Goal: Transaction & Acquisition: Register for event/course

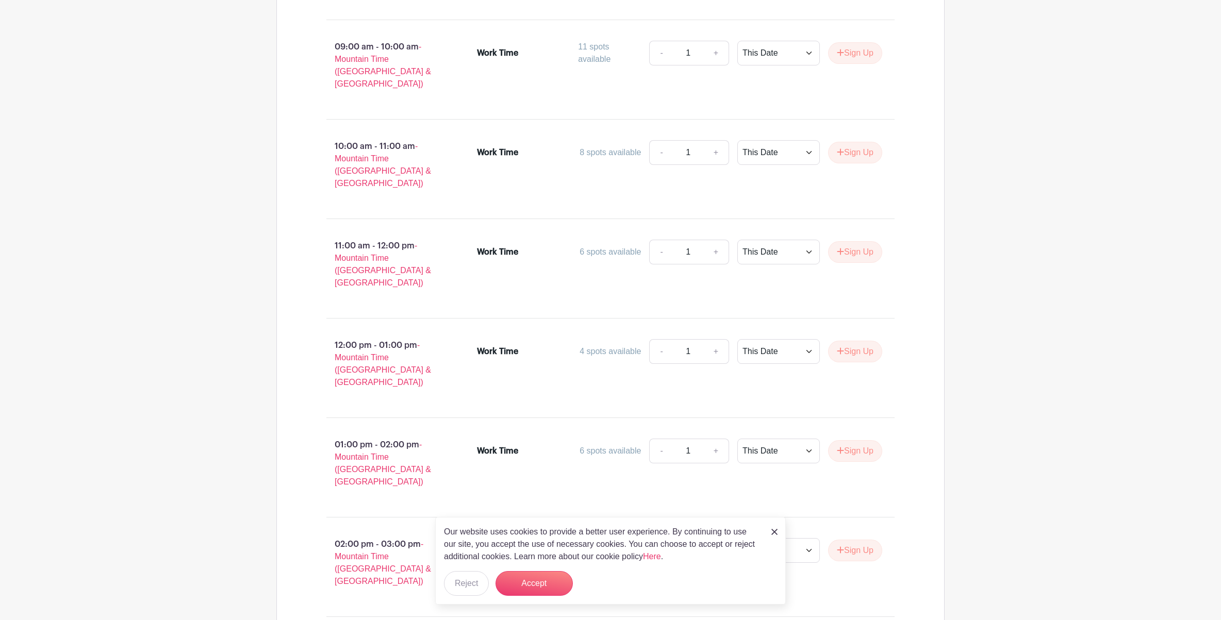
scroll to position [549, 0]
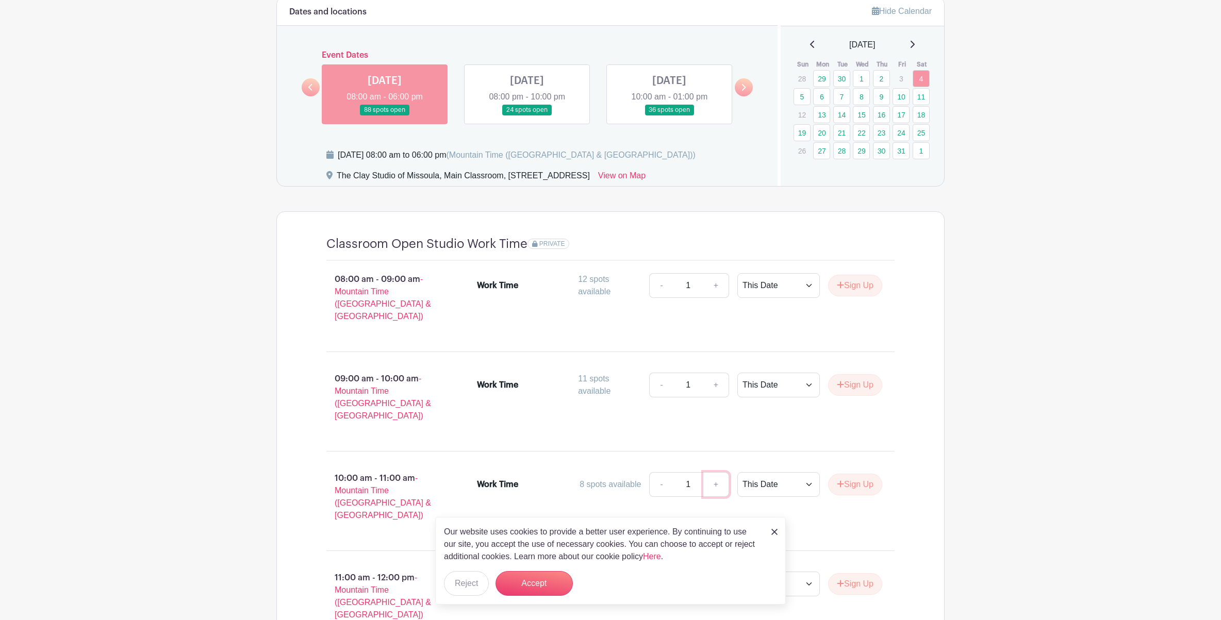
click at [717, 472] on link "+" at bounding box center [716, 484] width 26 height 25
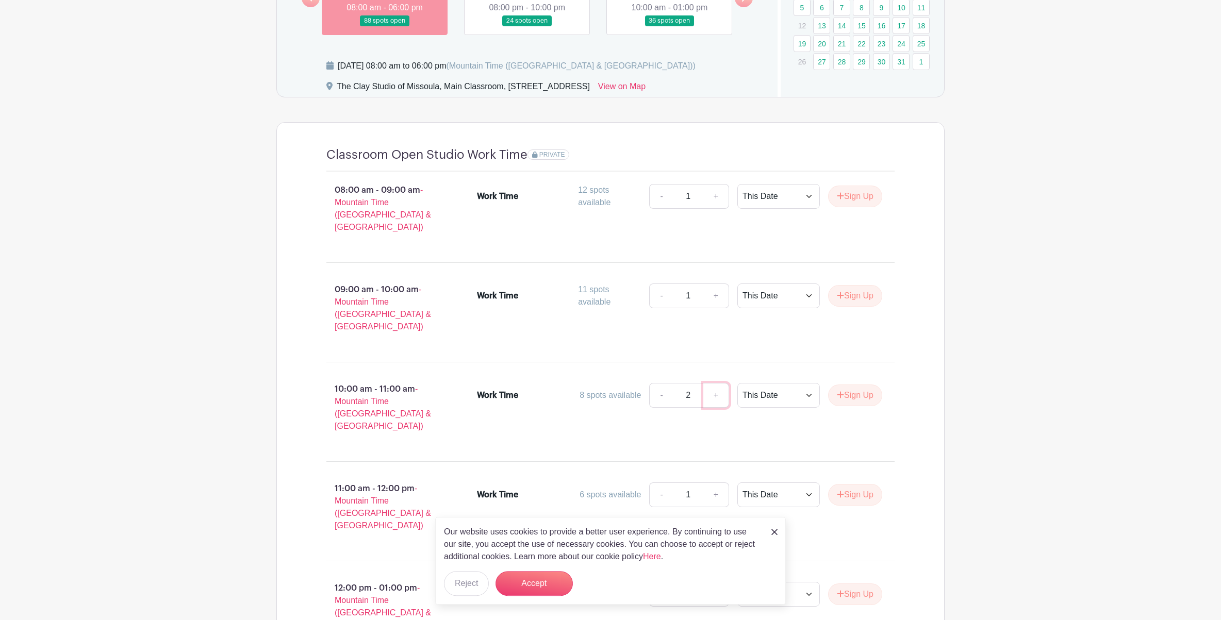
scroll to position [659, 0]
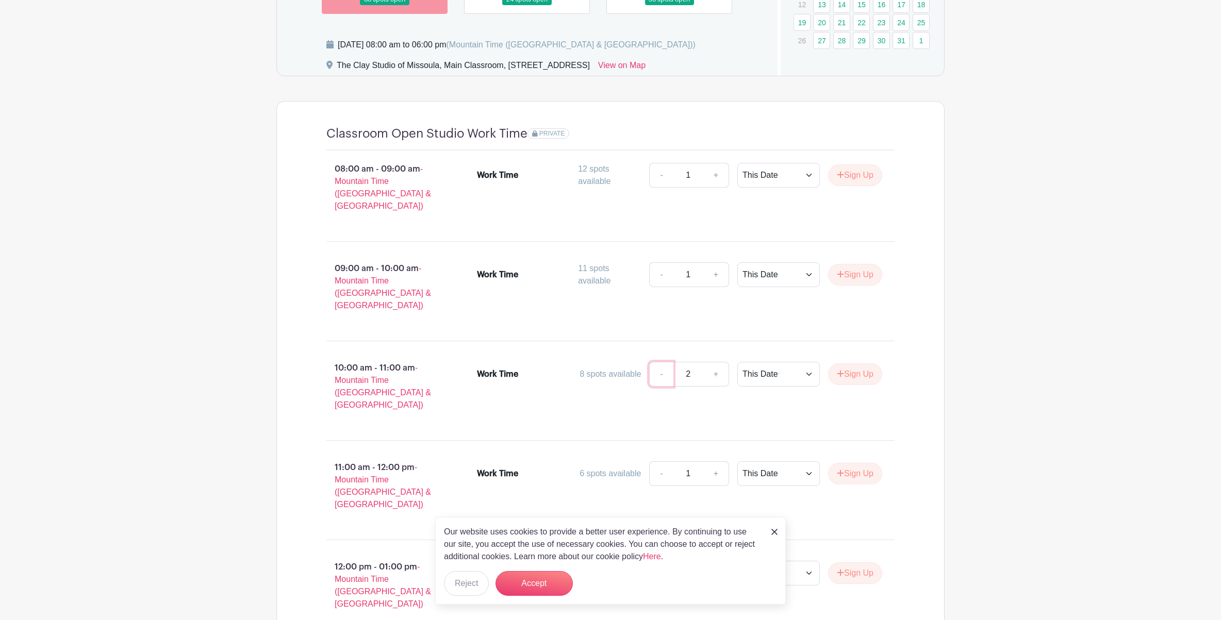
click at [659, 362] on link "-" at bounding box center [661, 374] width 24 height 25
type input "1"
click at [660, 362] on link "-" at bounding box center [661, 374] width 24 height 25
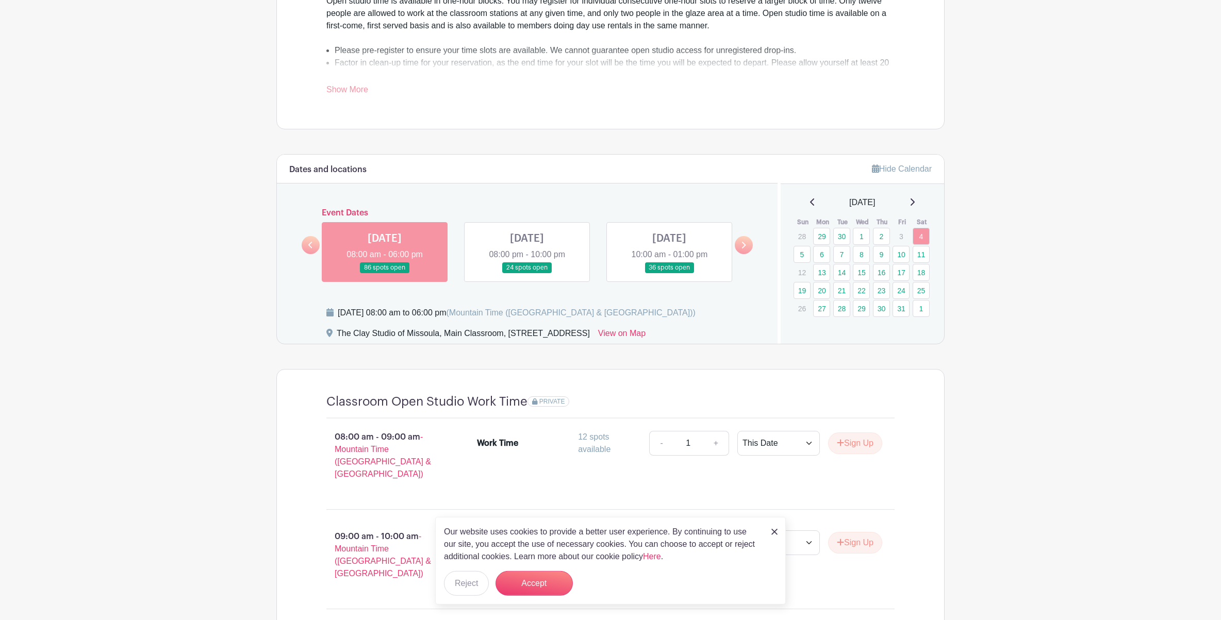
scroll to position [383, 0]
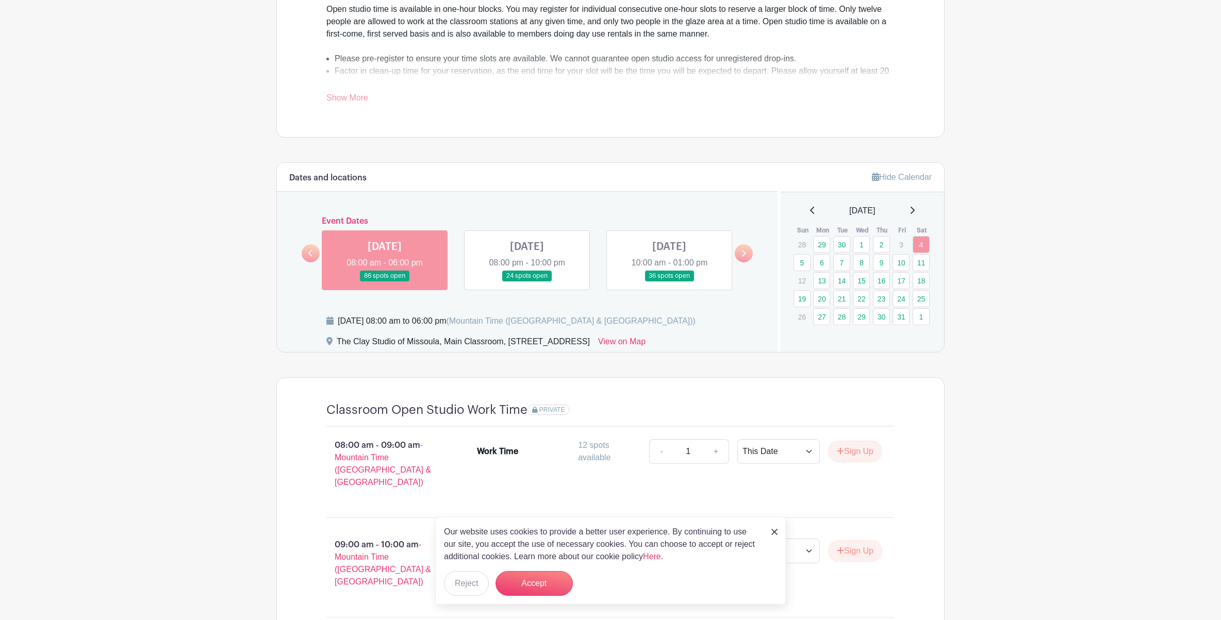
click at [527, 282] on link at bounding box center [527, 282] width 0 height 0
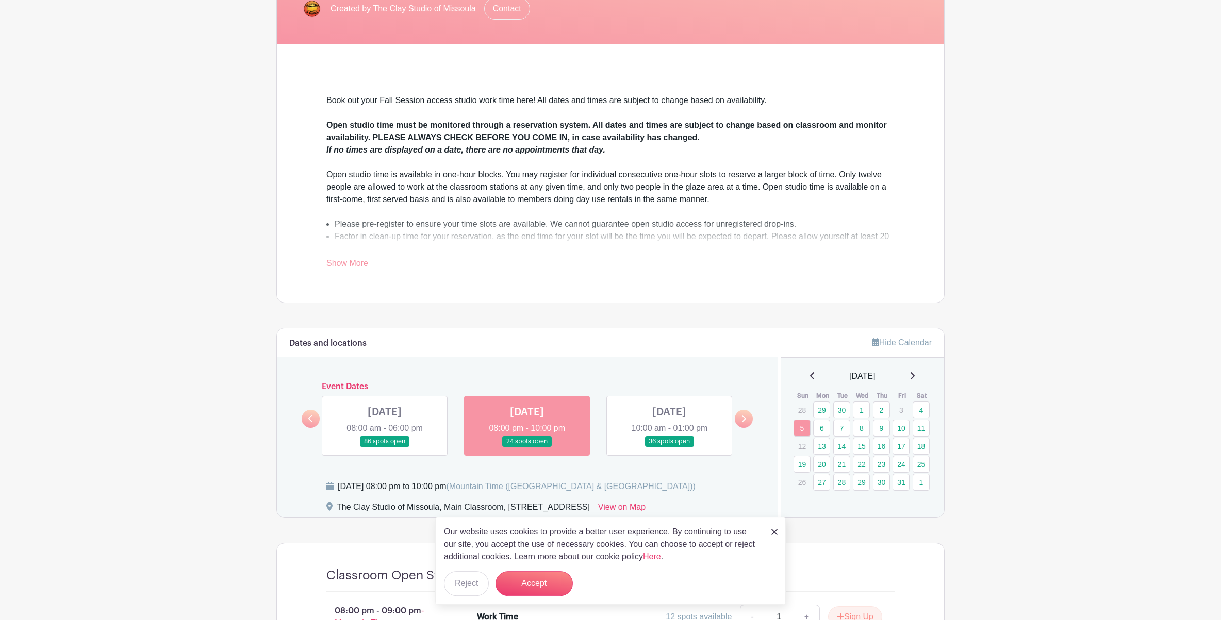
scroll to position [120, 0]
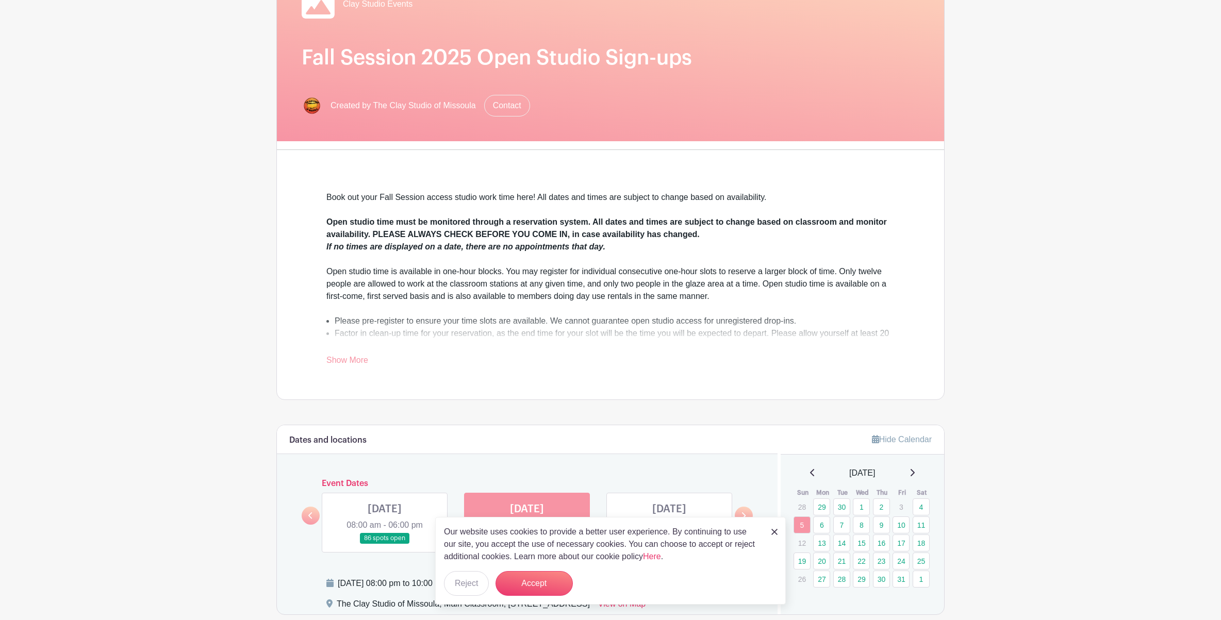
click at [345, 362] on link "Show More" at bounding box center [347, 362] width 42 height 13
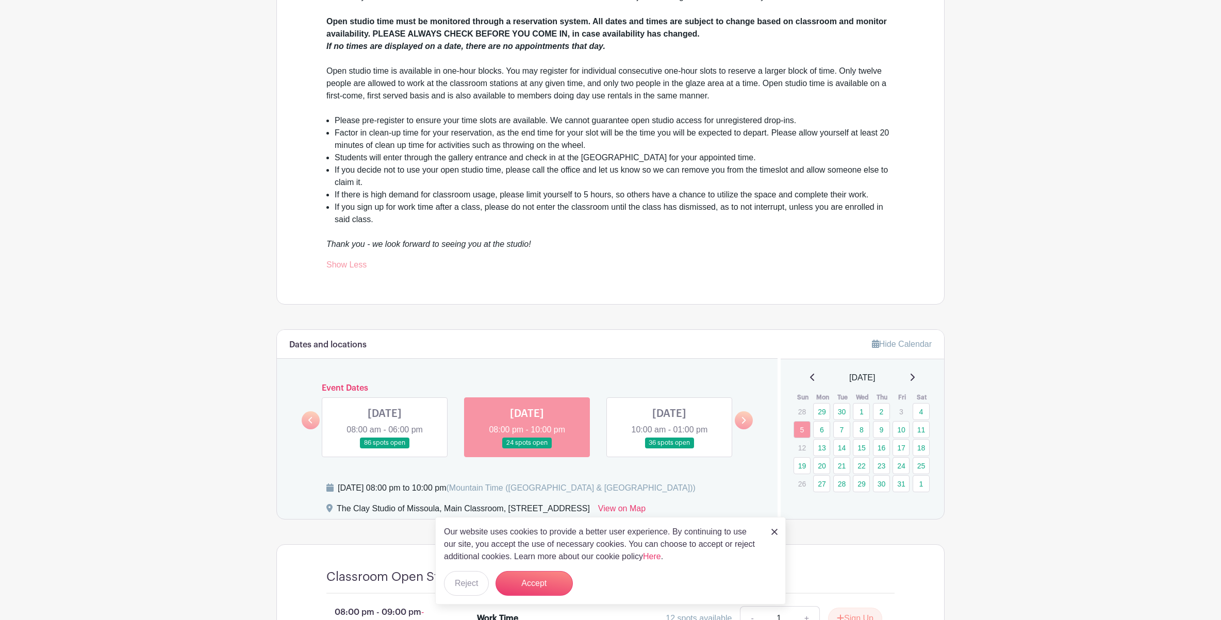
scroll to position [452, 0]
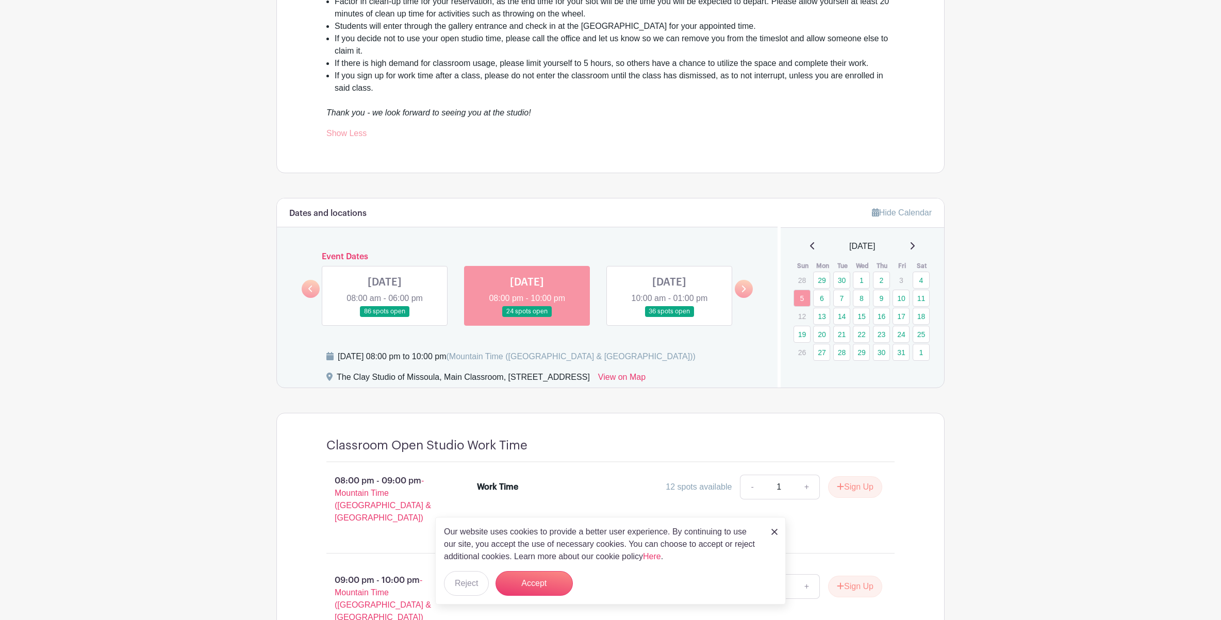
click at [385, 317] on link at bounding box center [385, 317] width 0 height 0
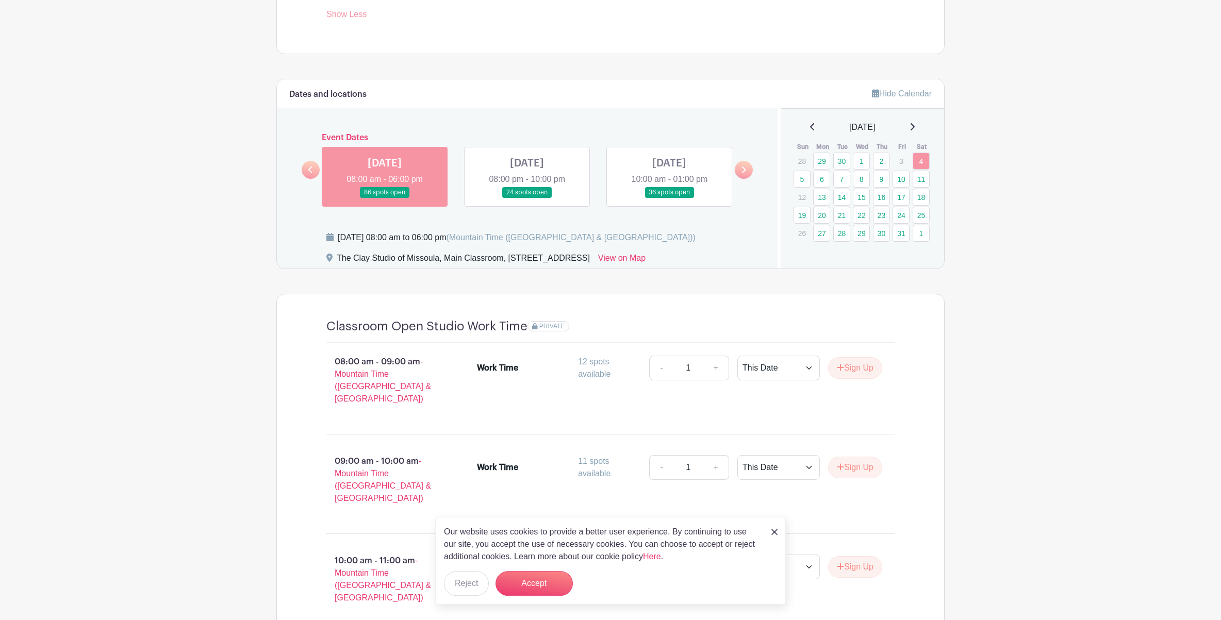
scroll to position [615, 0]
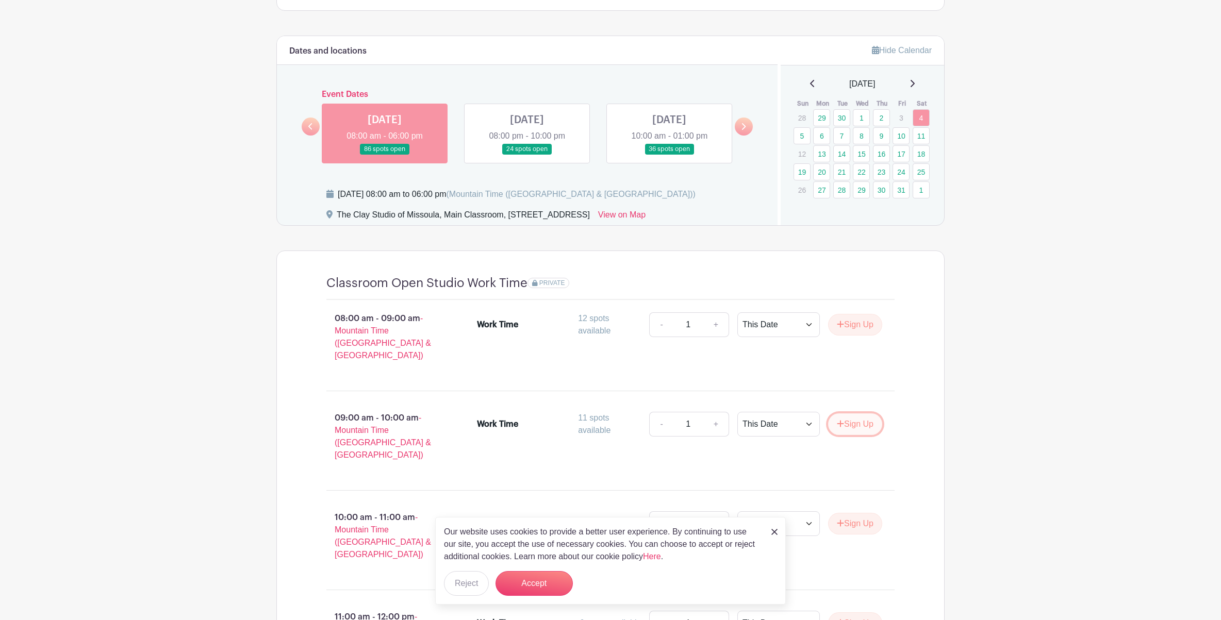
click at [851, 414] on button "Sign Up" at bounding box center [855, 425] width 54 height 22
click at [869, 420] on icon at bounding box center [867, 424] width 7 height 8
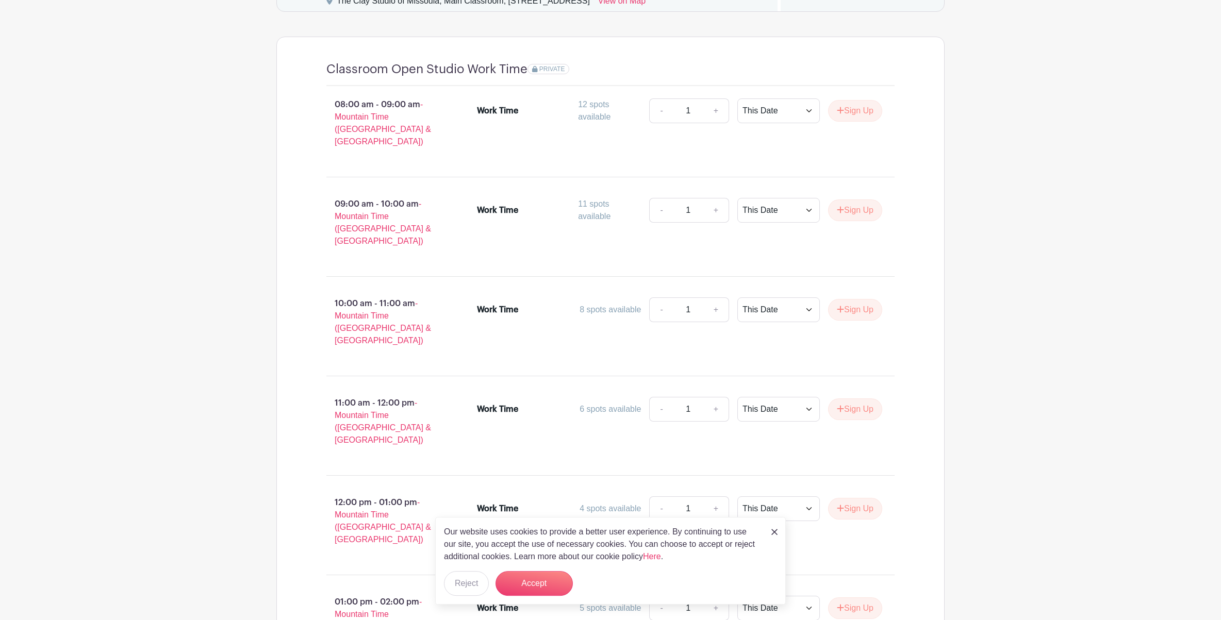
scroll to position [822, 0]
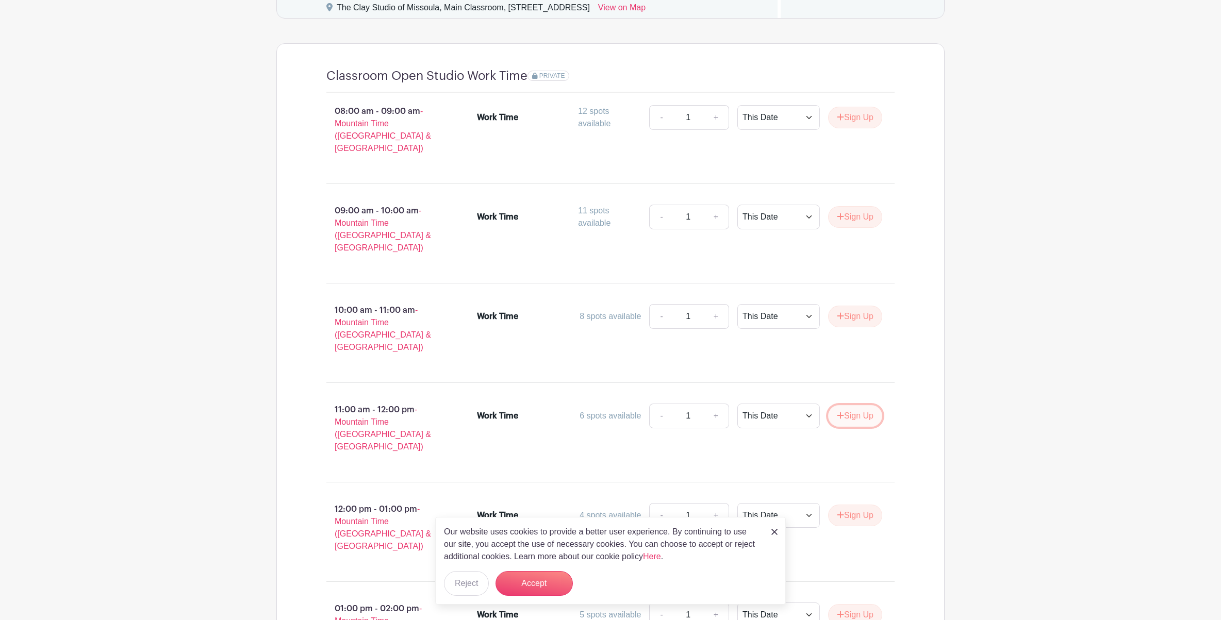
click at [859, 405] on button "Sign Up" at bounding box center [855, 416] width 54 height 22
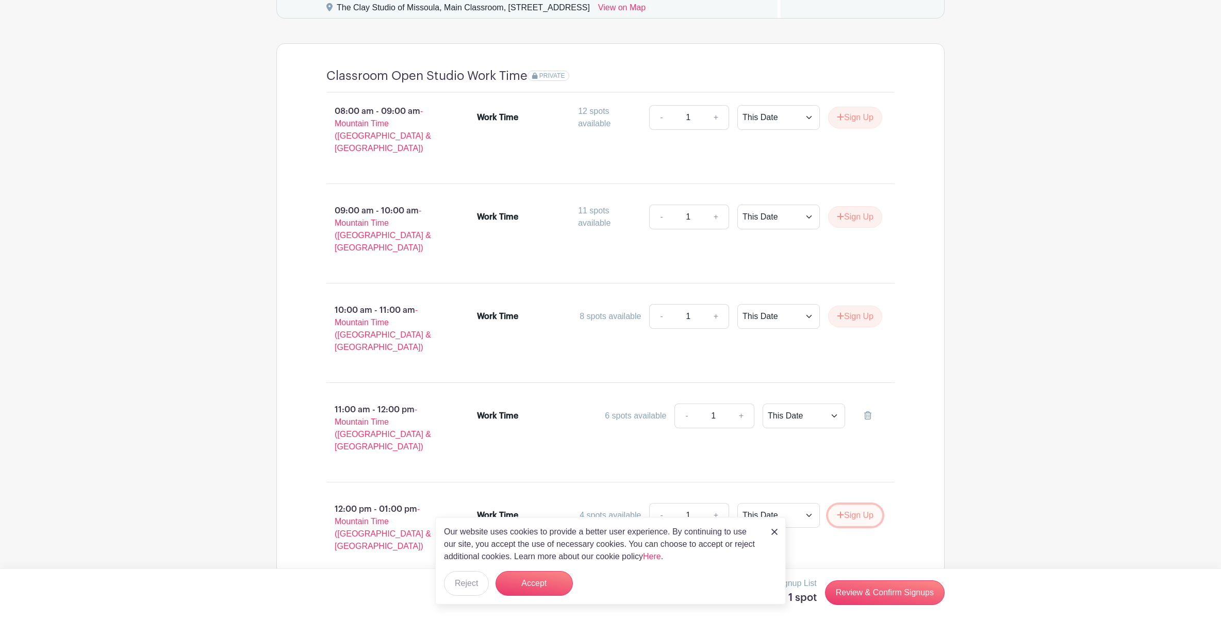
click at [851, 505] on button "Sign Up" at bounding box center [855, 516] width 54 height 22
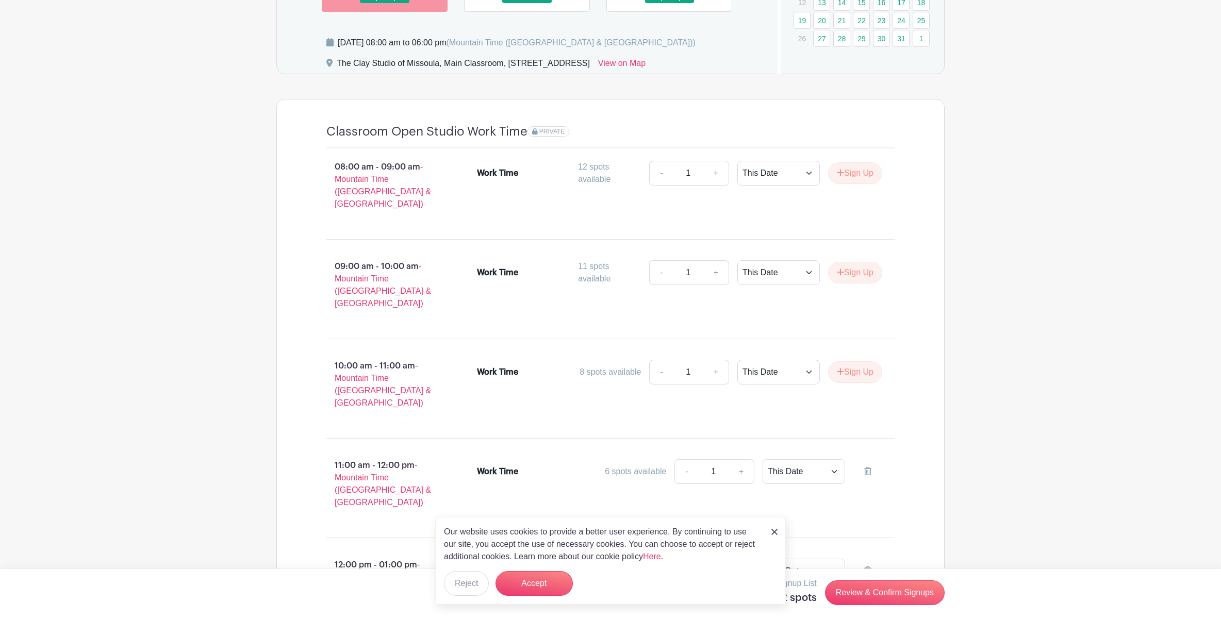
scroll to position [877, 0]
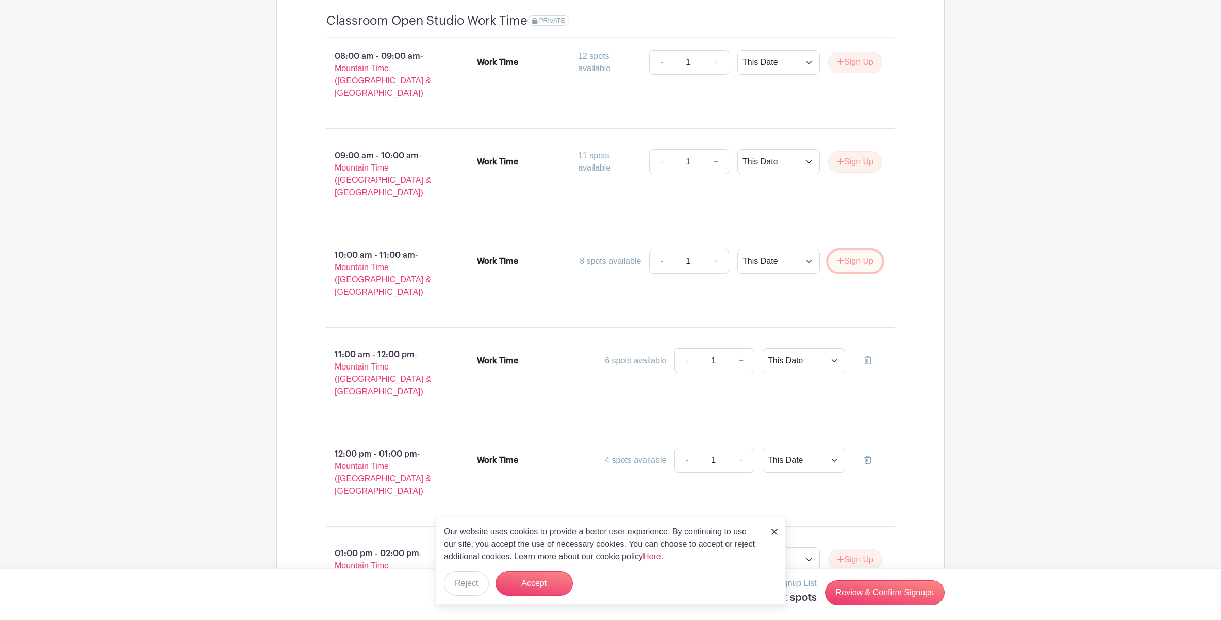
click at [846, 251] on button "Sign Up" at bounding box center [855, 262] width 54 height 22
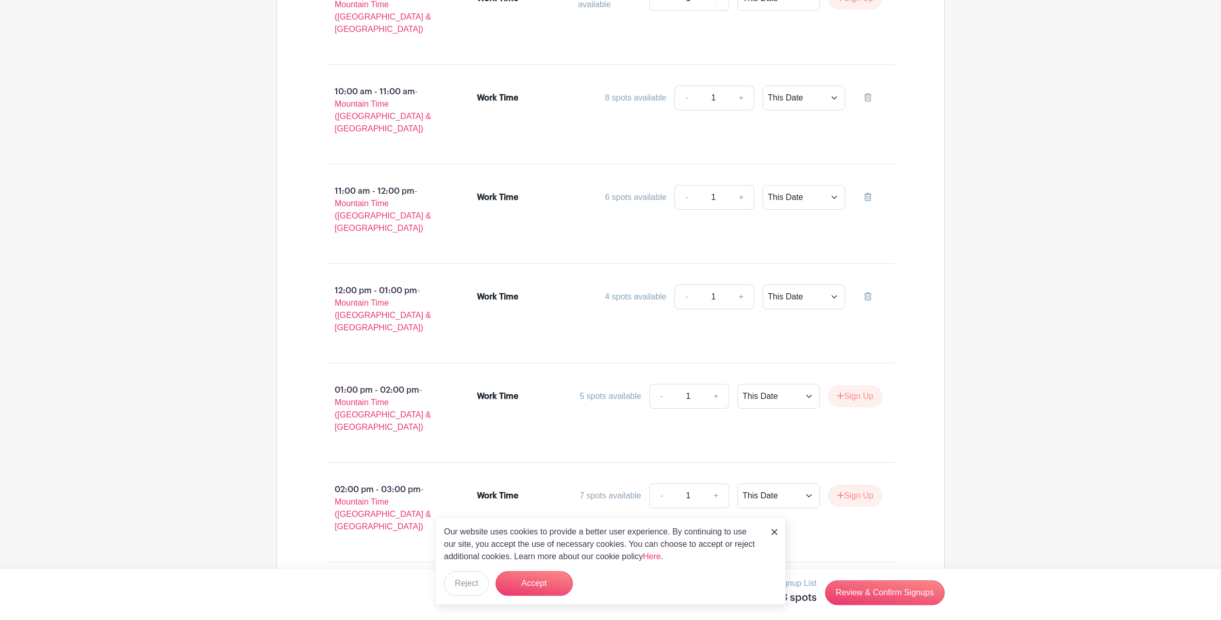
scroll to position [1043, 0]
click at [859, 383] on button "Sign Up" at bounding box center [855, 394] width 54 height 22
click at [861, 483] on button "Sign Up" at bounding box center [855, 494] width 54 height 22
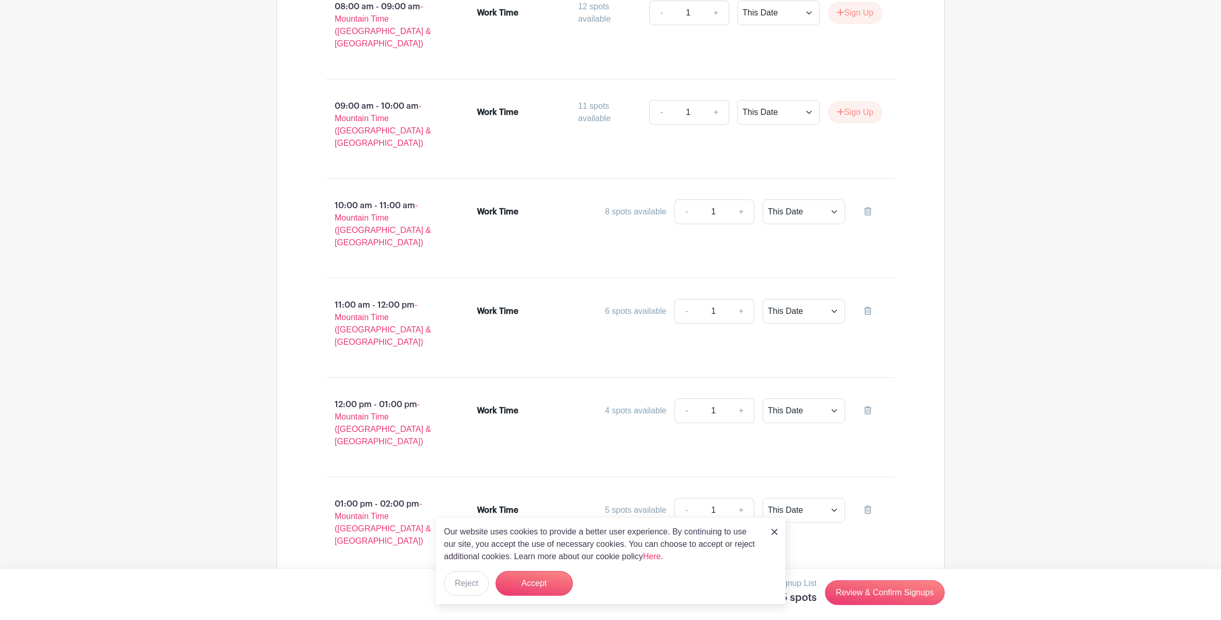
scroll to position [711, 0]
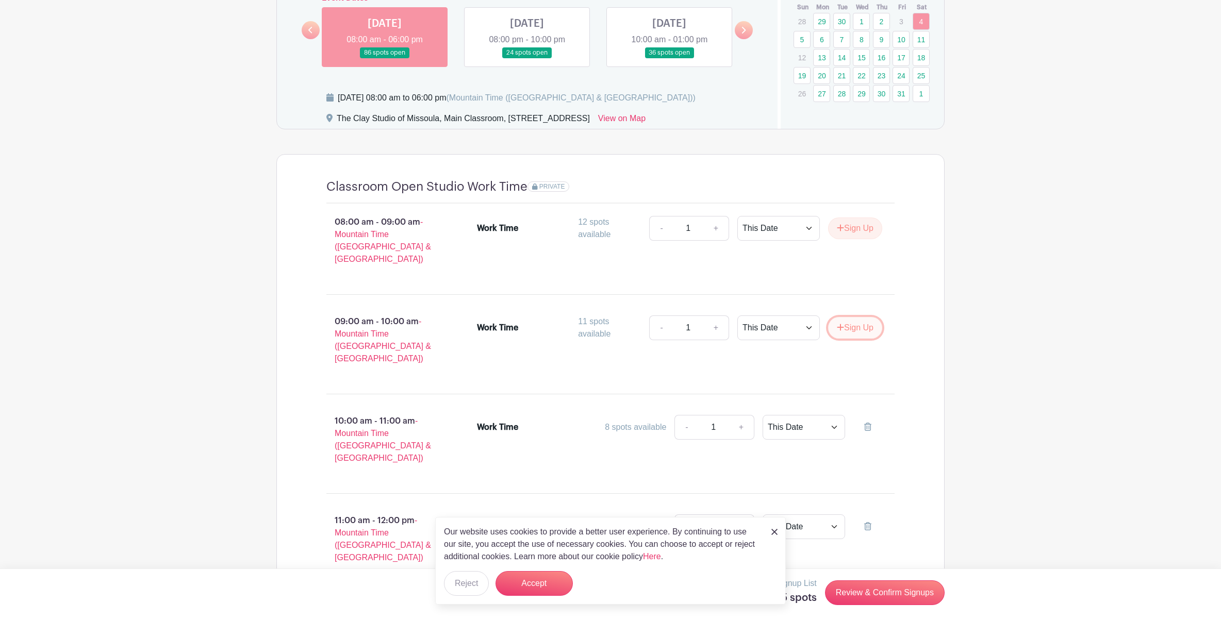
click at [850, 317] on button "Sign Up" at bounding box center [855, 328] width 54 height 22
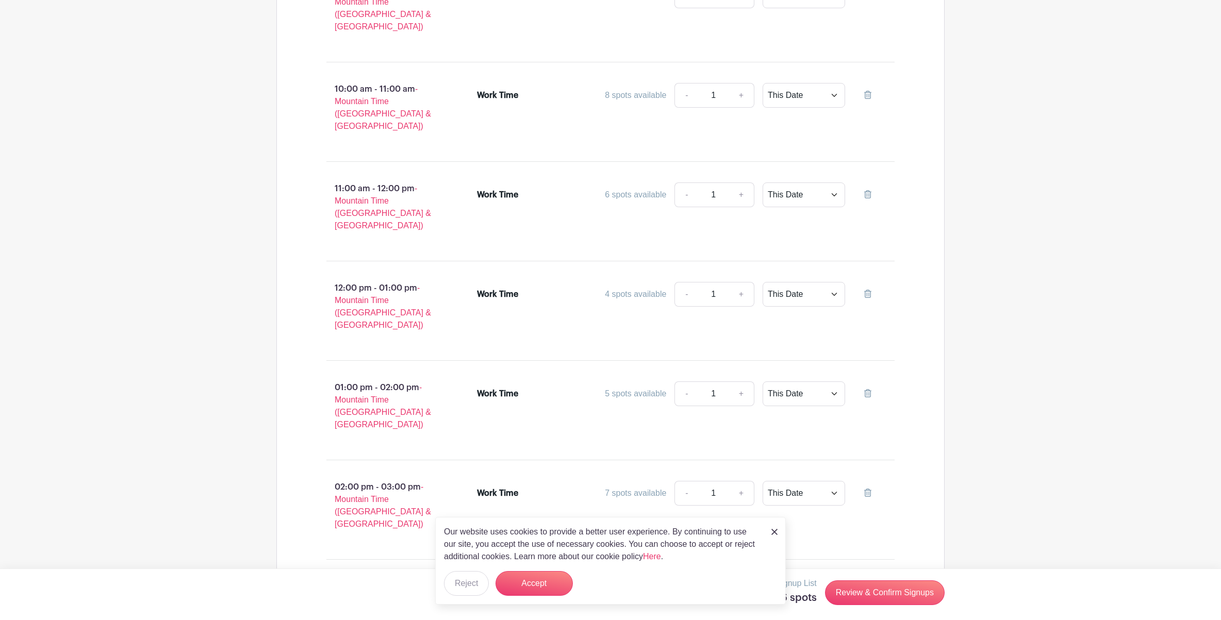
scroll to position [1153, 0]
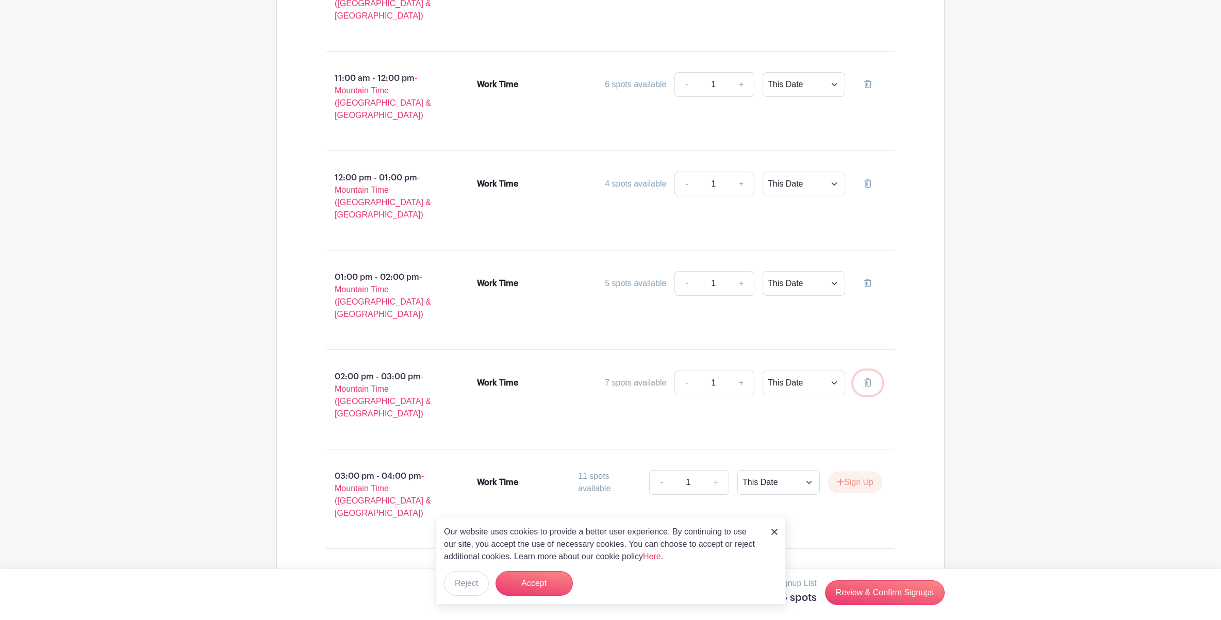
click at [870, 378] on icon at bounding box center [867, 382] width 7 height 8
click at [548, 578] on button "Accept" at bounding box center [533, 583] width 77 height 25
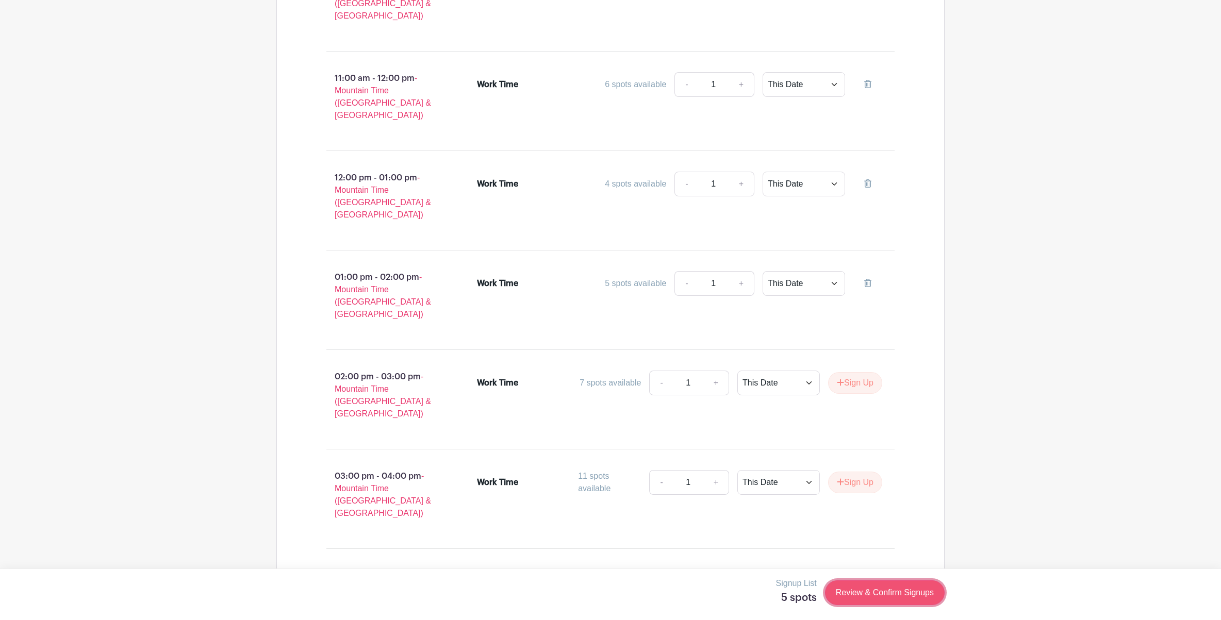
click at [896, 594] on link "Review & Confirm Signups" at bounding box center [885, 593] width 120 height 25
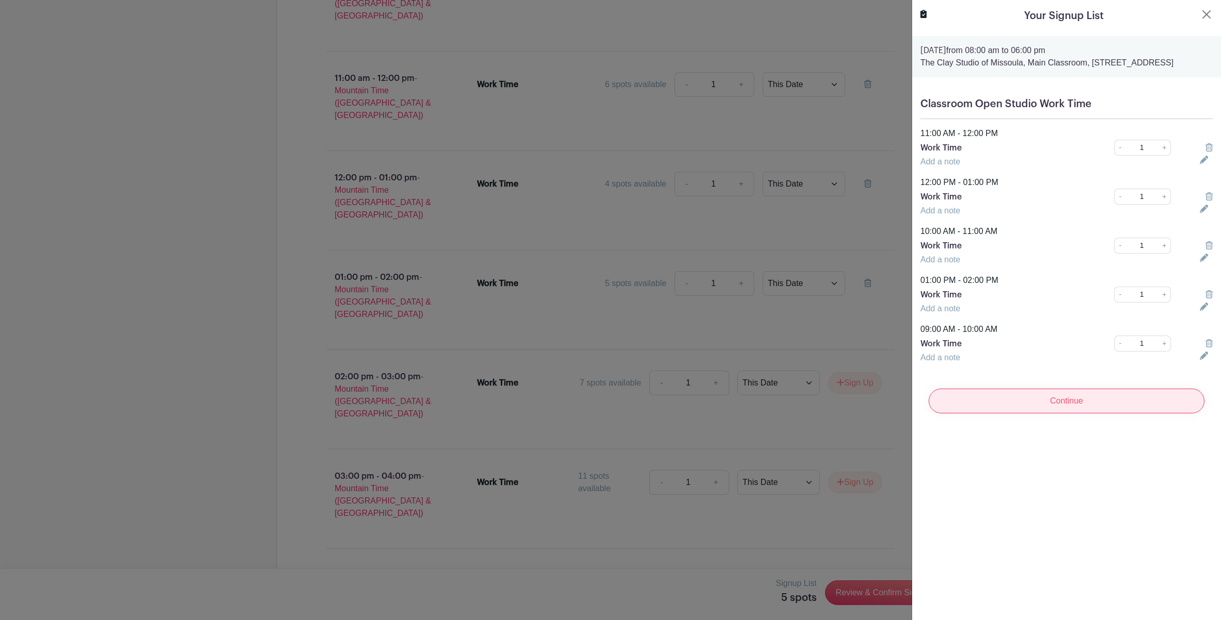
click at [1055, 407] on input "Continue" at bounding box center [1067, 401] width 276 height 25
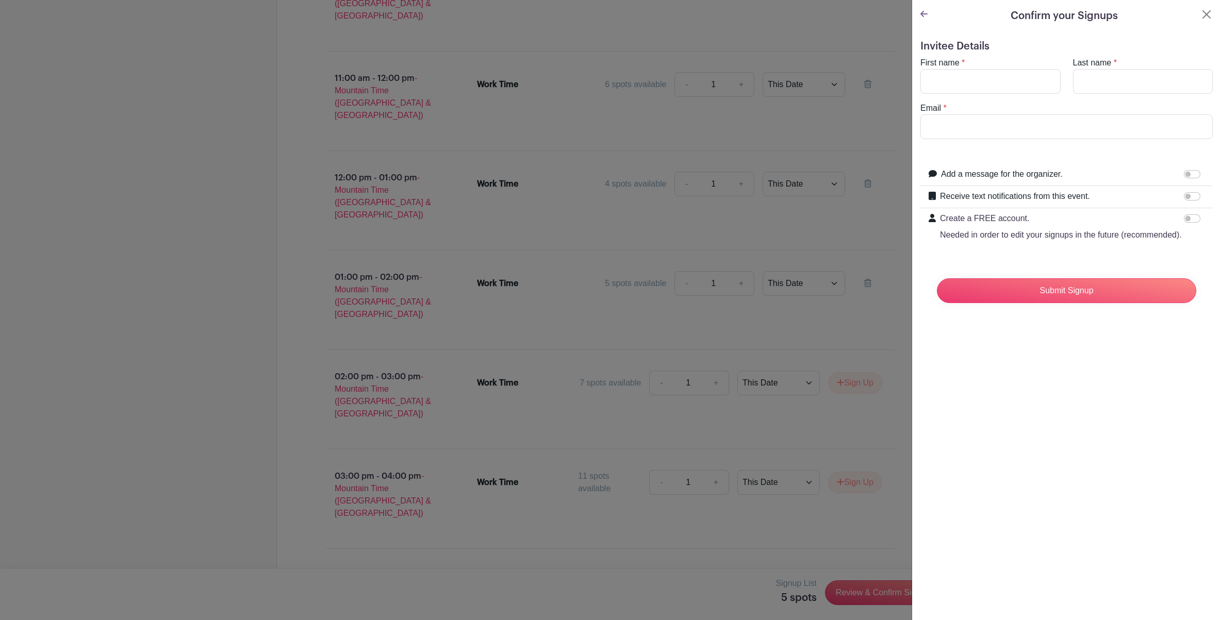
click at [951, 70] on div "First name *" at bounding box center [990, 75] width 153 height 37
click at [950, 71] on input "First name" at bounding box center [990, 81] width 140 height 25
type input "Rachael"
type input "s"
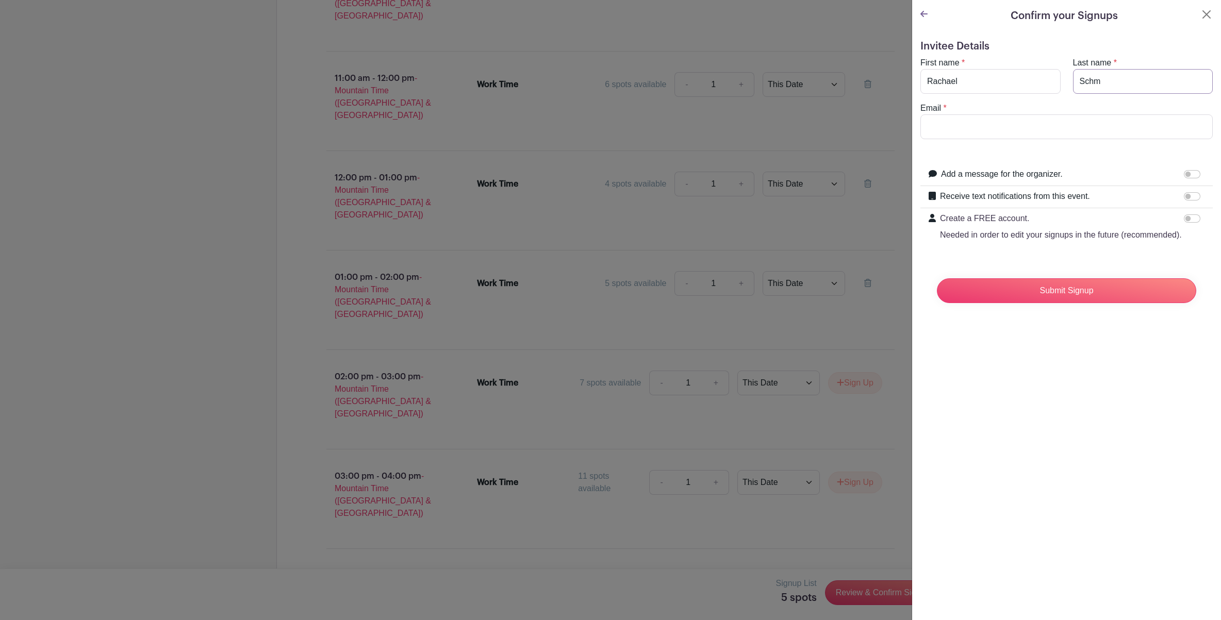
type input "[PERSON_NAME]"
type input "[EMAIL_ADDRESS][DOMAIN_NAME]"
click at [1072, 295] on input "Submit Signup" at bounding box center [1066, 290] width 259 height 25
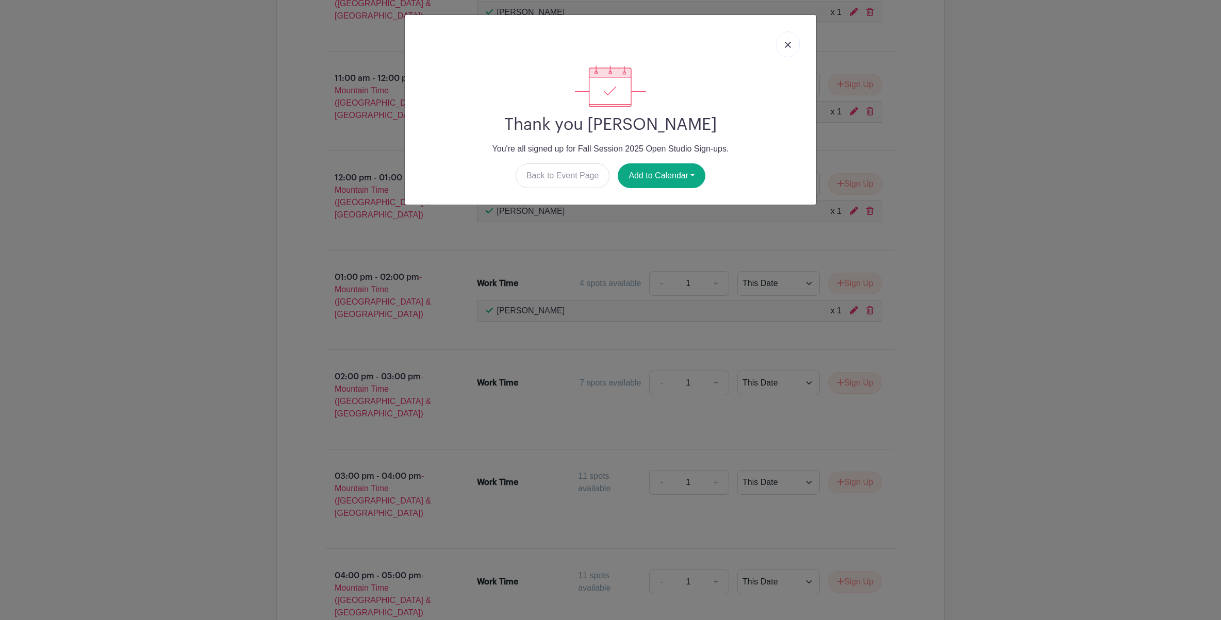
scroll to position [1157, 0]
click at [649, 168] on button "Add to Calendar" at bounding box center [662, 175] width 88 height 25
click at [653, 236] on link "Apple iCal" at bounding box center [658, 235] width 81 height 16
click at [785, 47] on img at bounding box center [788, 45] width 6 height 6
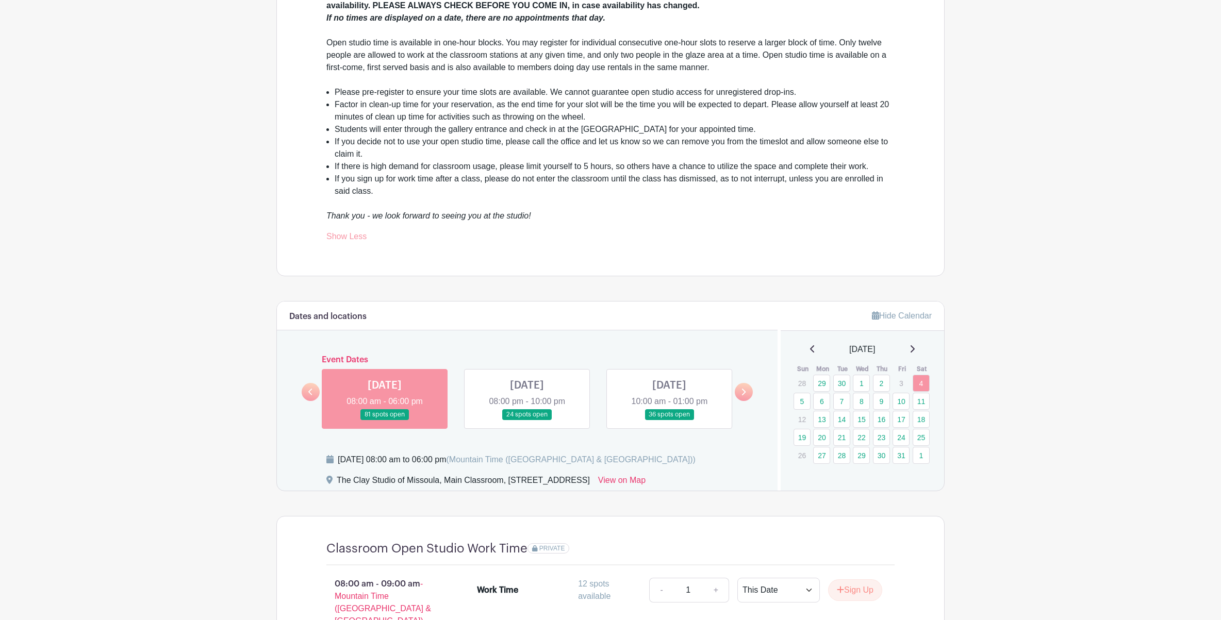
scroll to position [341, 0]
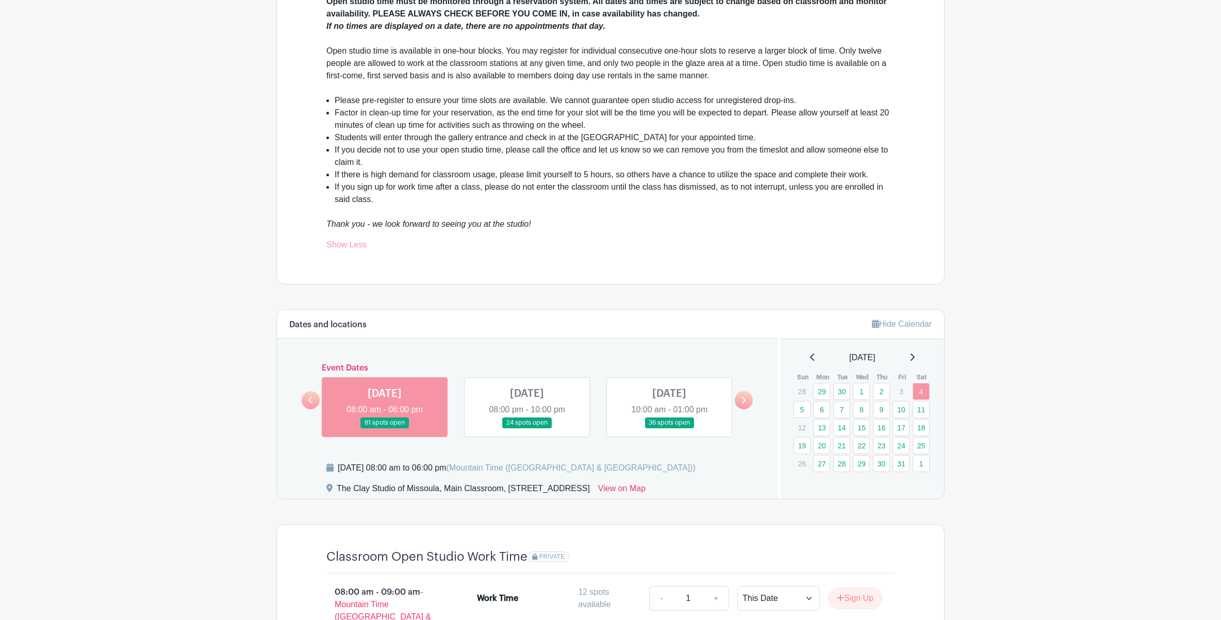
click at [750, 404] on link at bounding box center [744, 400] width 18 height 18
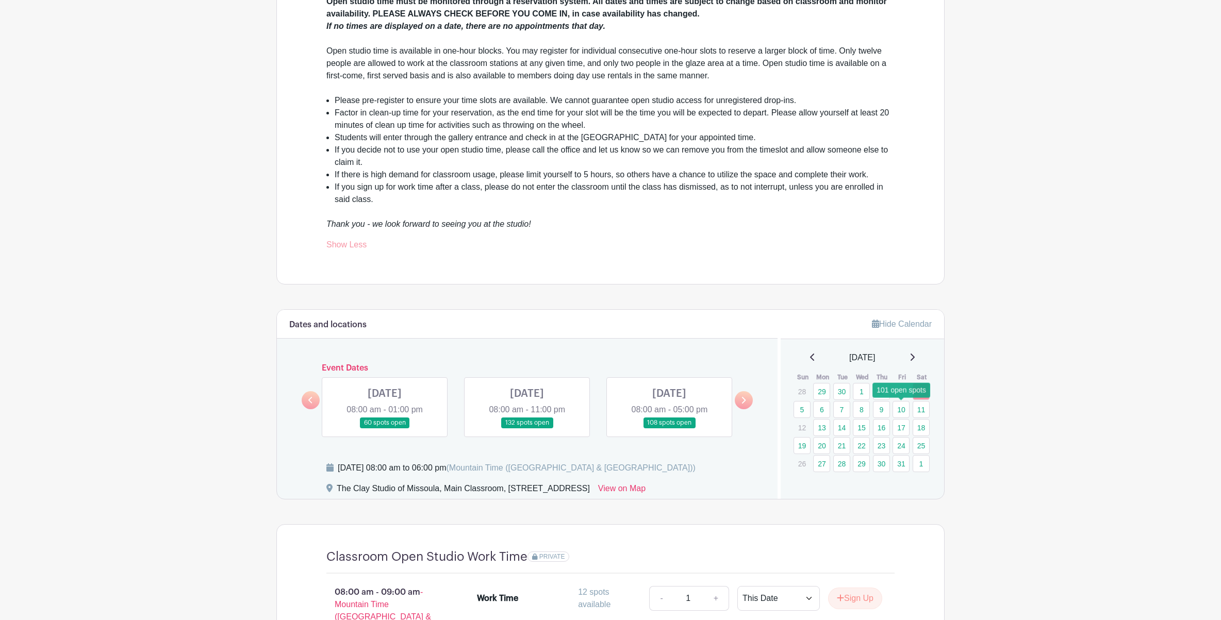
click at [906, 410] on link "10" at bounding box center [900, 409] width 17 height 17
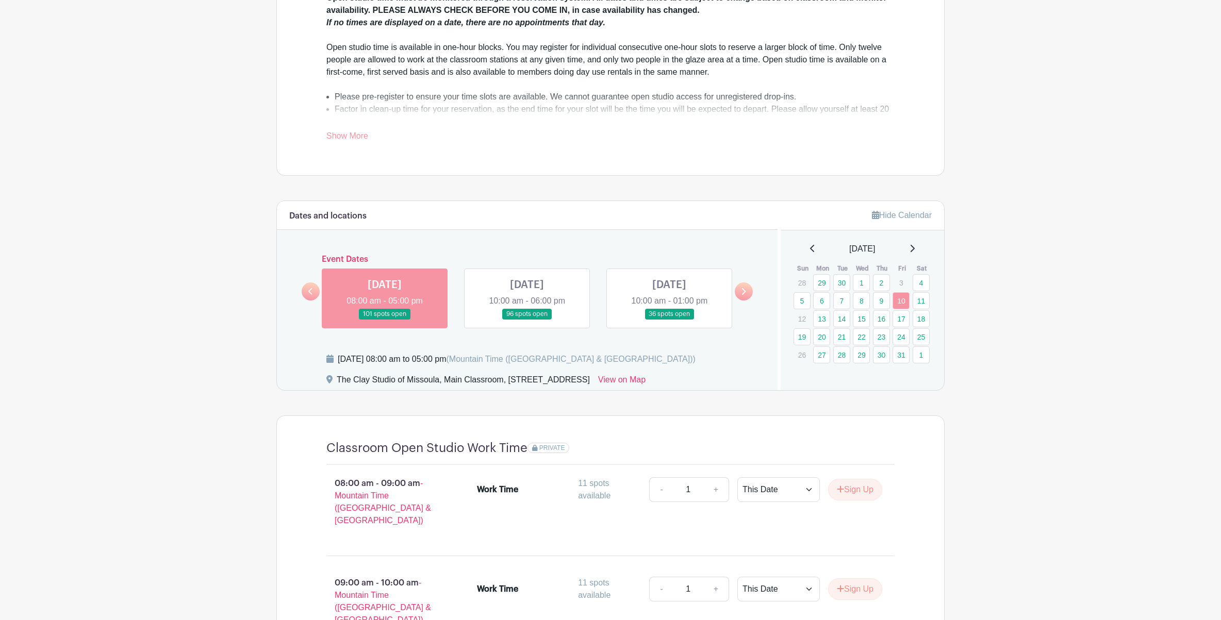
scroll to position [350, 0]
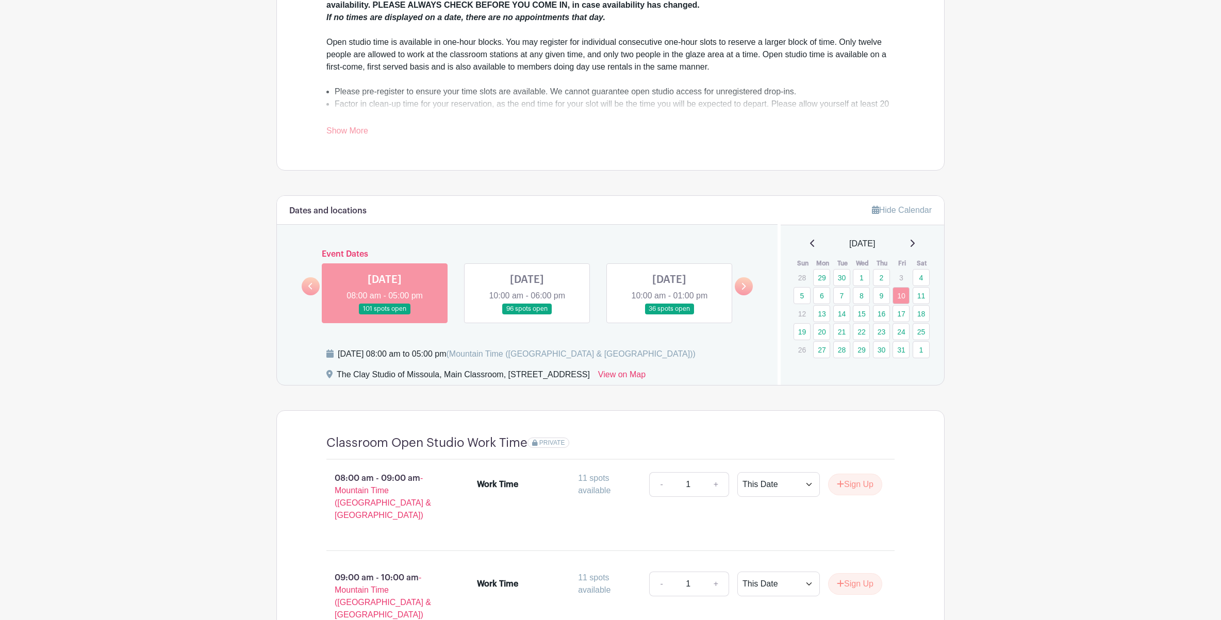
click at [527, 315] on link at bounding box center [527, 315] width 0 height 0
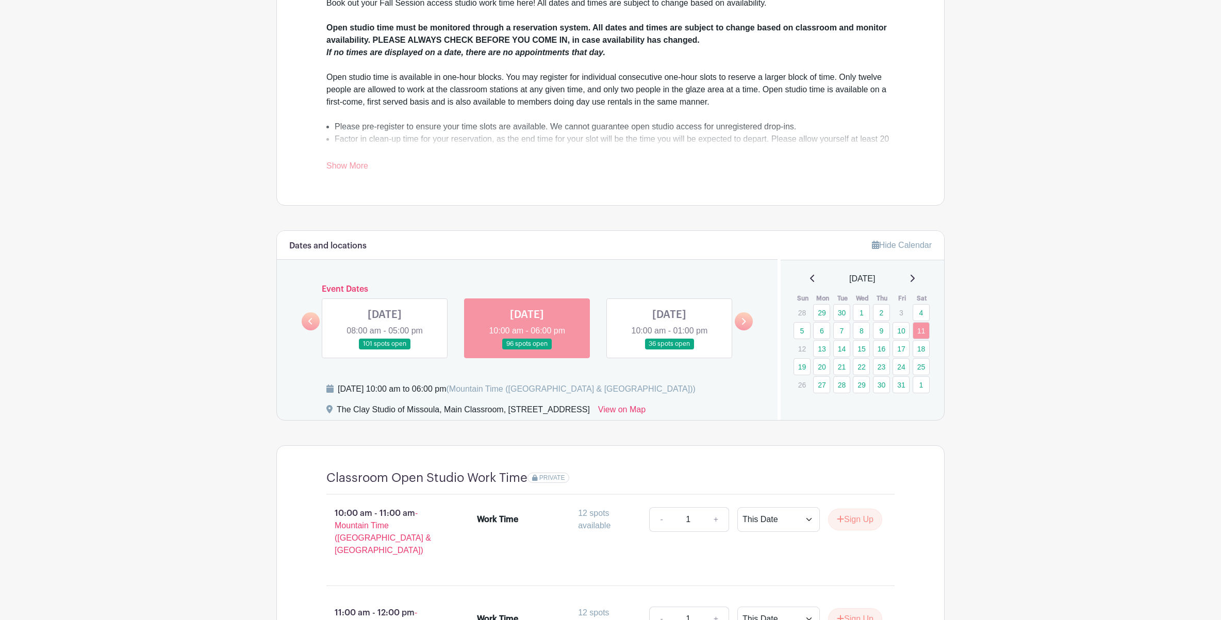
scroll to position [262, 0]
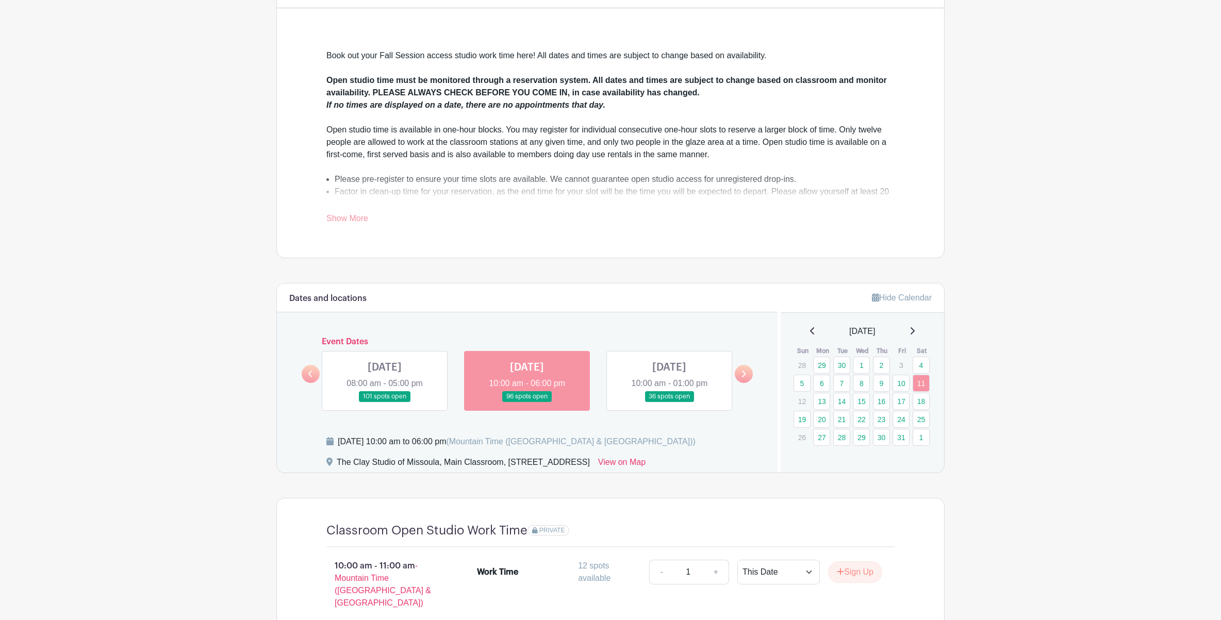
click at [385, 402] on link at bounding box center [385, 402] width 0 height 0
